Goal: Information Seeking & Learning: Learn about a topic

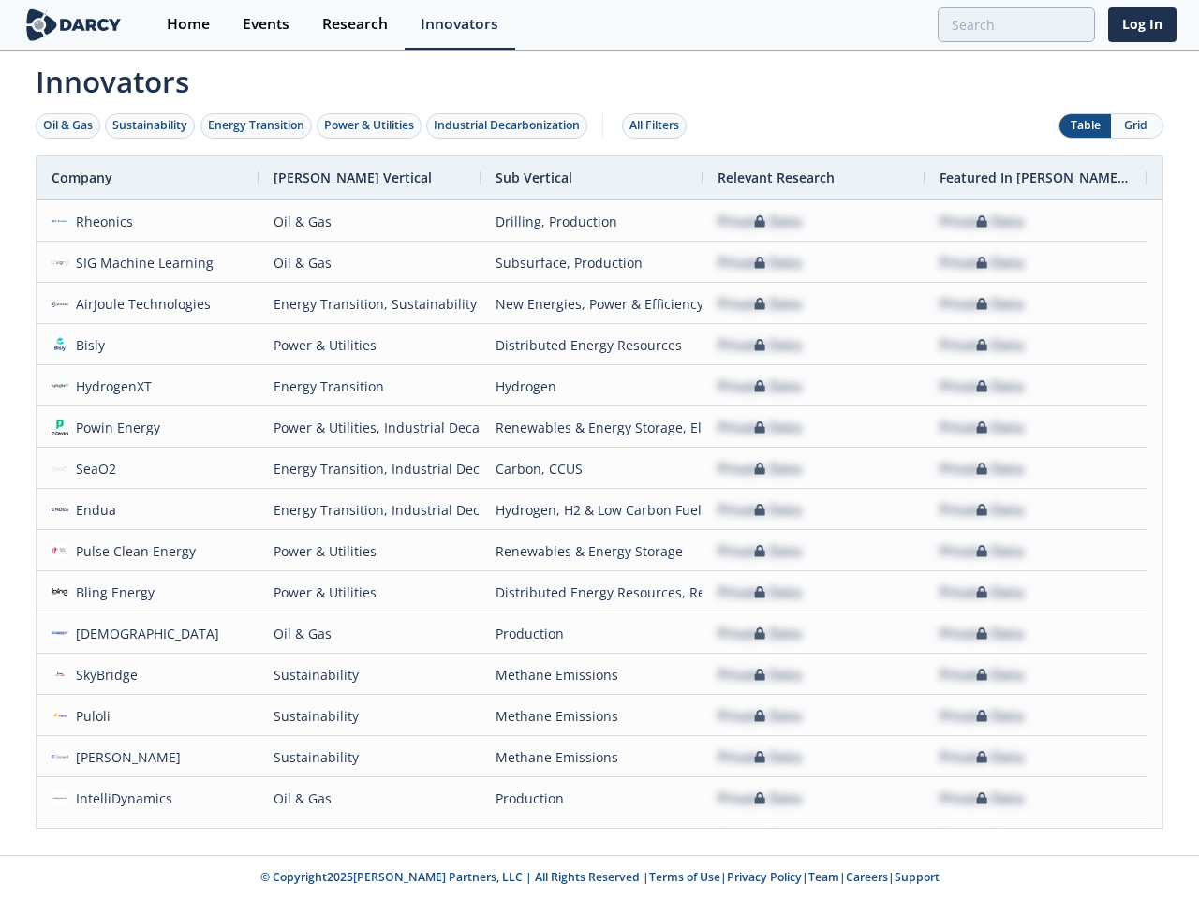
click at [68, 125] on div "Oil & Gas" at bounding box center [68, 125] width 50 height 17
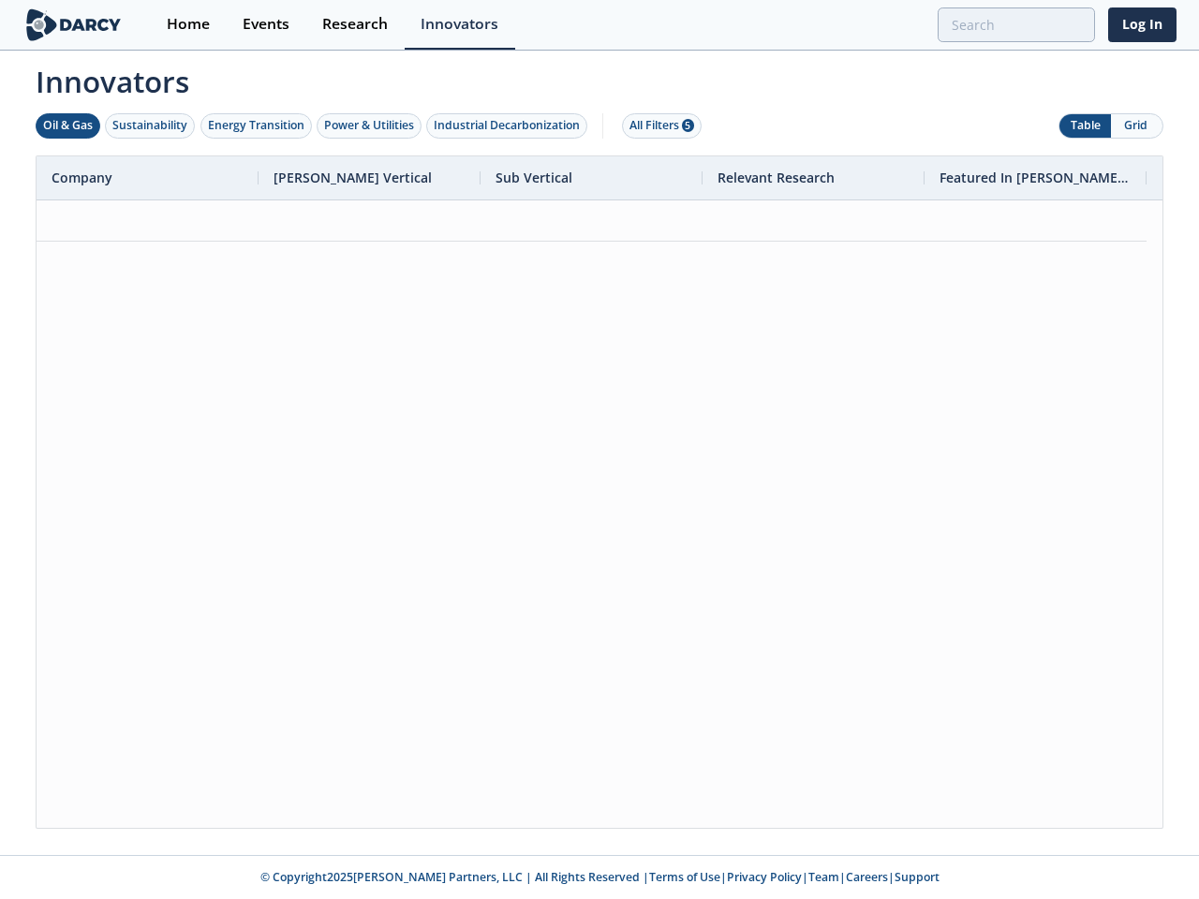
click at [151, 125] on div "Sustainability" at bounding box center [149, 125] width 75 height 17
click at [257, 125] on div "Energy Transition" at bounding box center [256, 125] width 96 height 17
click at [371, 125] on div "Power & Utilities" at bounding box center [369, 125] width 90 height 17
